Goal: Information Seeking & Learning: Learn about a topic

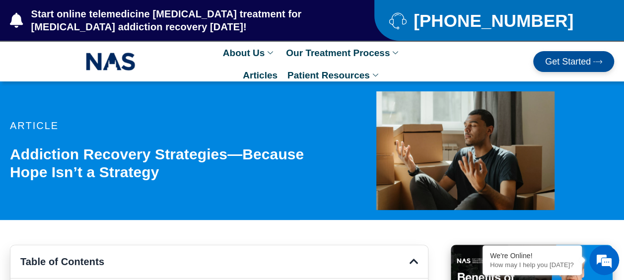
click at [589, 219] on div at bounding box center [465, 150] width 297 height 138
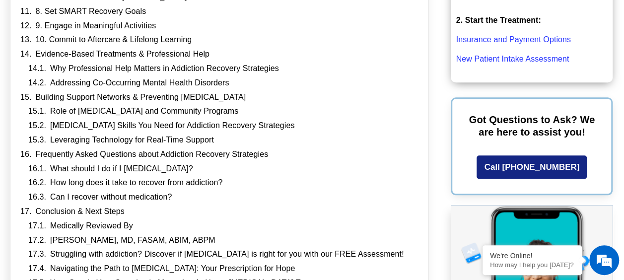
click at [385, 155] on div "Frequently Asked Questions about Addiction Recovery Strategies" at bounding box center [219, 154] width 398 height 10
click at [405, 106] on div "Role of [MEDICAL_DATA] and Community Programs" at bounding box center [223, 111] width 390 height 10
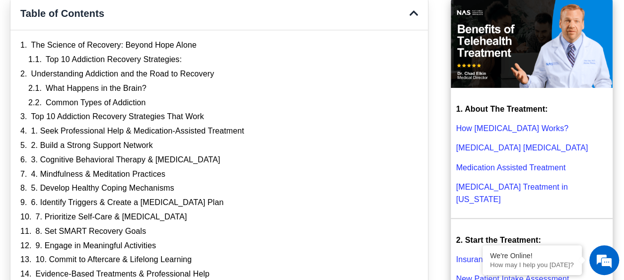
scroll to position [248, 0]
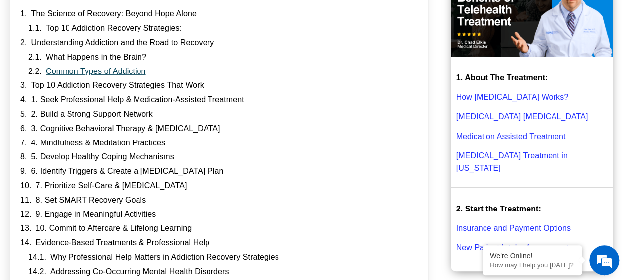
click at [134, 76] on link "Common Types of Addiction" at bounding box center [96, 72] width 100 height 10
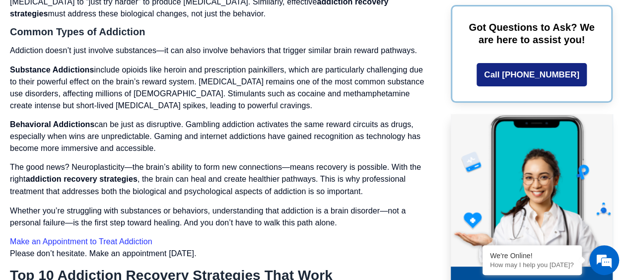
scroll to position [2622, 0]
click at [386, 211] on p "Whether you’re struggling with substances or behaviors, understanding that addi…" at bounding box center [219, 216] width 418 height 24
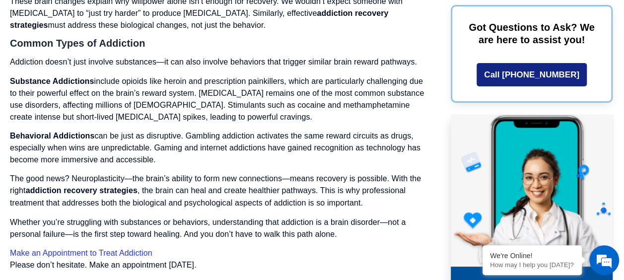
scroll to position [2614, 0]
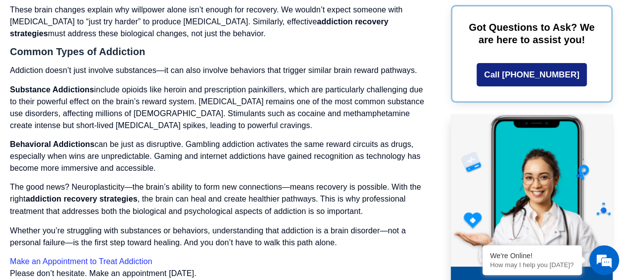
scroll to position [2600, 0]
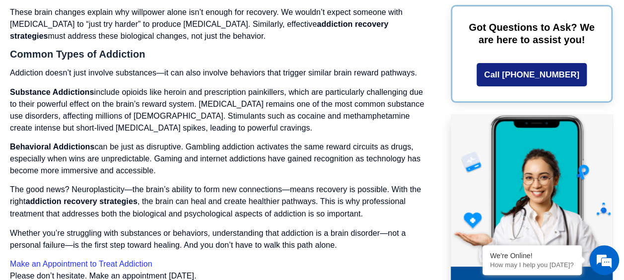
click at [330, 197] on p "The good news? Neuroplasticity—the brain’s ability to form new connections—mean…" at bounding box center [219, 202] width 418 height 36
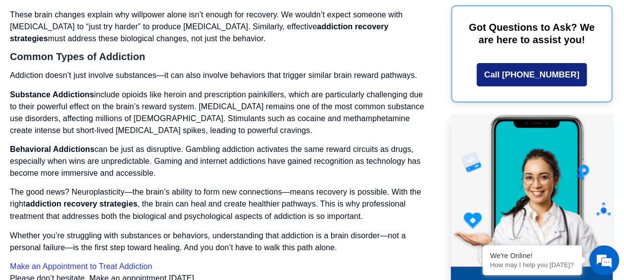
scroll to position [2595, 0]
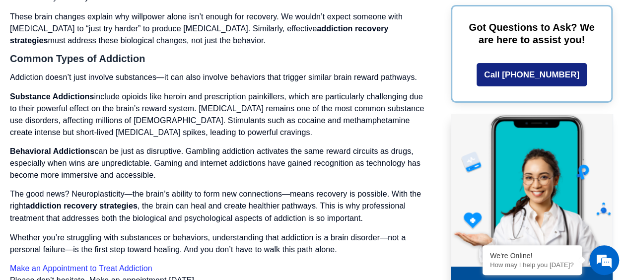
click at [317, 125] on p "Substance Addictions include opioids like heroin and prescription painkillers, …" at bounding box center [219, 115] width 418 height 48
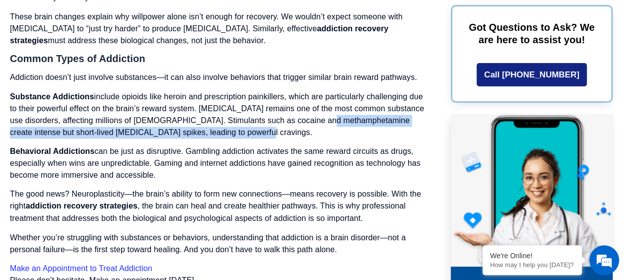
drag, startPoint x: 317, startPoint y: 124, endPoint x: 306, endPoint y: 113, distance: 15.8
click at [306, 113] on p "Substance Addictions include opioids like heroin and prescription painkillers, …" at bounding box center [219, 115] width 418 height 48
click at [252, 146] on p "Behavioral Addictions can be just as disruptive. Gambling addiction activates t…" at bounding box center [219, 163] width 418 height 36
